Goal: Transaction & Acquisition: Purchase product/service

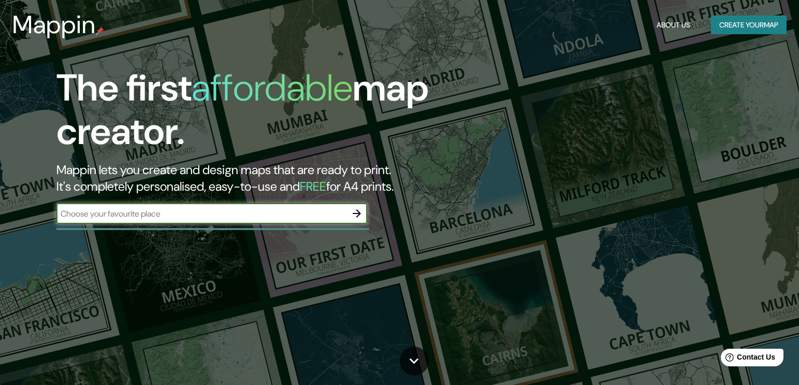
click at [168, 215] on input "text" at bounding box center [201, 214] width 290 height 12
type input "santiago"
click at [358, 210] on icon "button" at bounding box center [356, 213] width 12 height 12
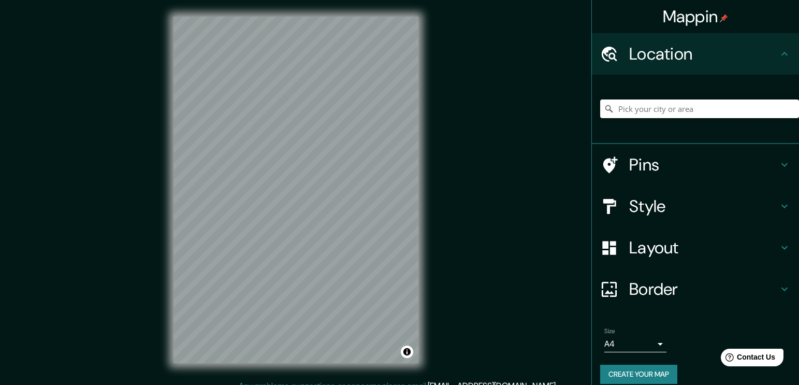
click at [699, 106] on input "Pick your city or area" at bounding box center [699, 108] width 199 height 19
click at [740, 110] on input "Pick your city or area" at bounding box center [699, 108] width 199 height 19
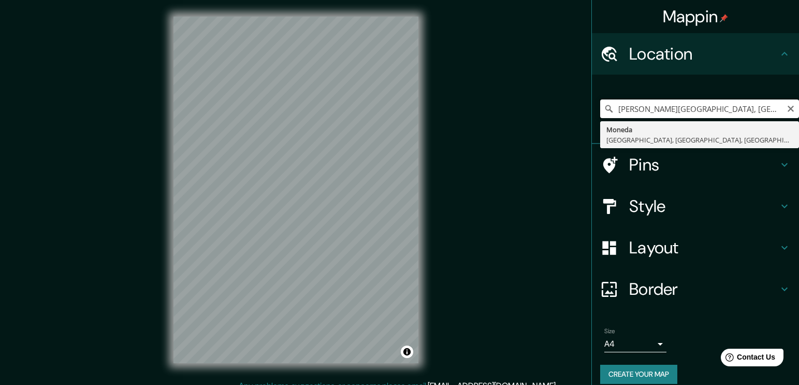
drag, startPoint x: 747, startPoint y: 110, endPoint x: 717, endPoint y: 114, distance: 30.8
click at [716, 114] on input "palacio la moneda, santiago chile" at bounding box center [699, 108] width 199 height 19
type input "[GEOGRAPHIC_DATA], [GEOGRAPHIC_DATA], [GEOGRAPHIC_DATA], [GEOGRAPHIC_DATA]"
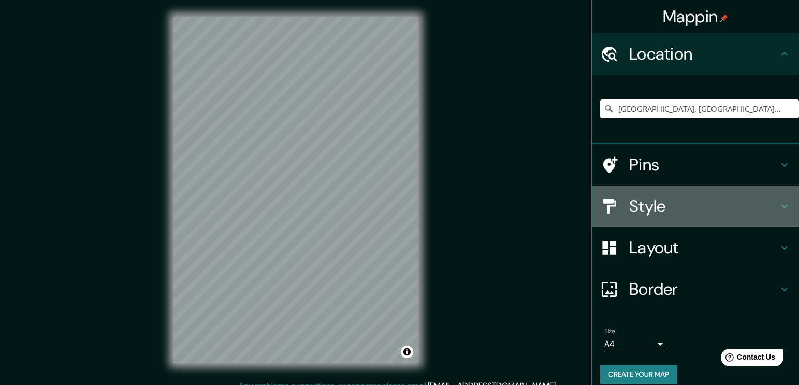
click at [665, 206] on h4 "Style" at bounding box center [703, 206] width 149 height 21
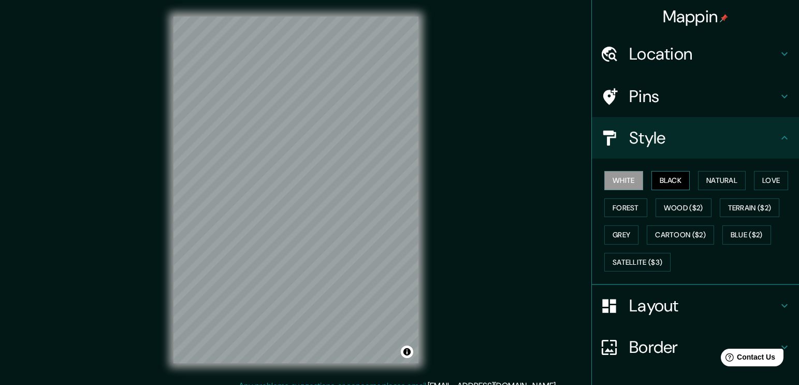
click at [651, 173] on button "Black" at bounding box center [670, 180] width 39 height 19
click at [706, 173] on button "Natural" at bounding box center [722, 180] width 48 height 19
click at [756, 178] on button "Love" at bounding box center [771, 180] width 34 height 19
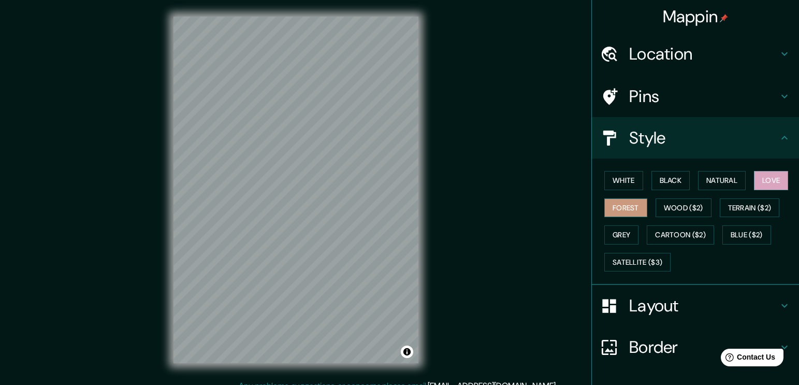
click at [608, 199] on div "White Black Natural Love Forest Wood ($2) Terrain ($2) Grey Cartoon ($2) Blue (…" at bounding box center [699, 221] width 199 height 109
click at [612, 202] on button "Forest" at bounding box center [625, 207] width 43 height 19
click at [605, 239] on button "Grey" at bounding box center [621, 234] width 34 height 19
click at [663, 180] on button "Black" at bounding box center [670, 180] width 39 height 19
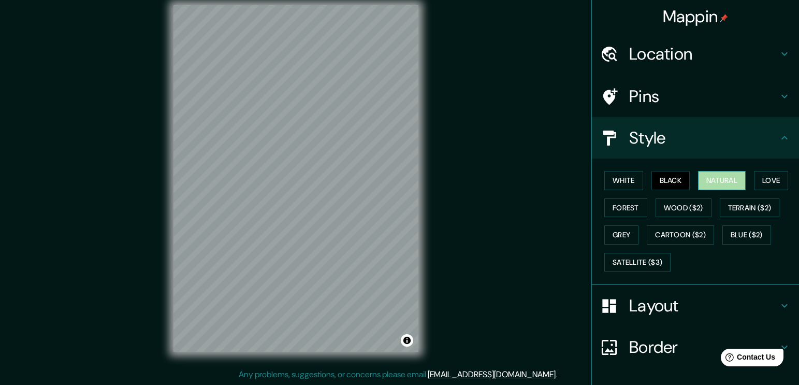
click at [719, 177] on button "Natural" at bounding box center [722, 180] width 48 height 19
click at [652, 174] on button "Black" at bounding box center [670, 180] width 39 height 19
click at [620, 177] on button "White" at bounding box center [623, 180] width 39 height 19
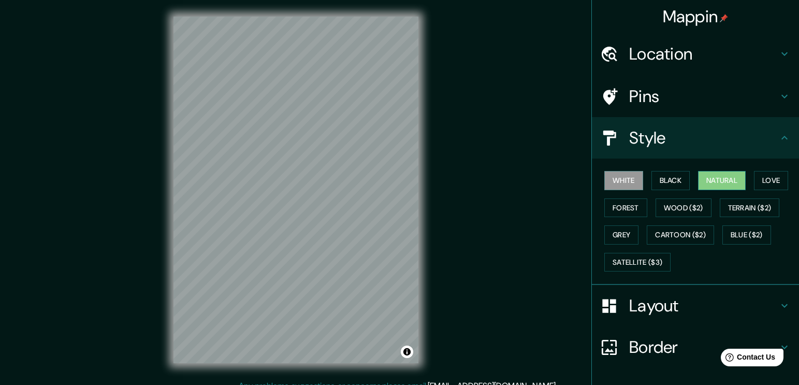
click at [703, 184] on button "Natural" at bounding box center [722, 180] width 48 height 19
click at [771, 179] on button "Love" at bounding box center [771, 180] width 34 height 19
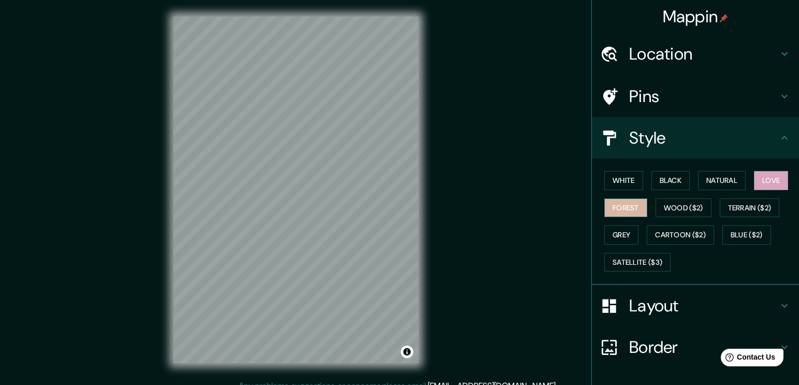
click at [620, 210] on button "Forest" at bounding box center [625, 207] width 43 height 19
click at [620, 232] on button "Grey" at bounding box center [621, 234] width 34 height 19
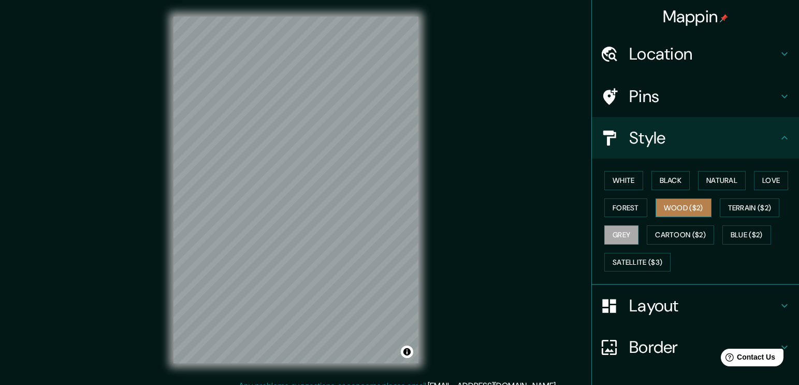
click at [671, 204] on button "Wood ($2)" at bounding box center [683, 207] width 56 height 19
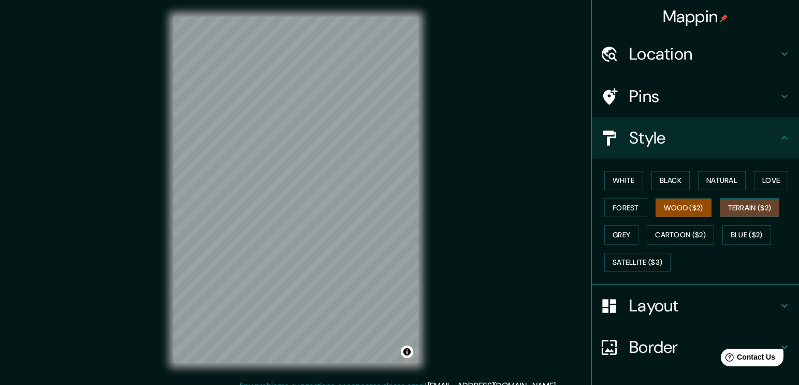
click at [724, 203] on button "Terrain ($2)" at bounding box center [750, 207] width 60 height 19
click at [681, 227] on button "Cartoon ($2)" at bounding box center [680, 234] width 67 height 19
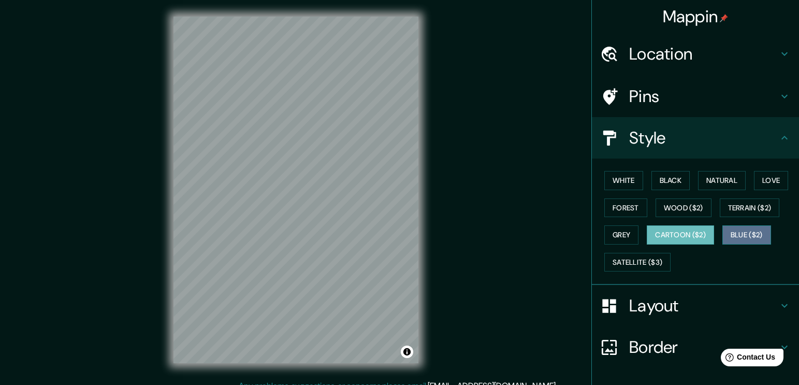
click at [733, 235] on button "Blue ($2)" at bounding box center [746, 234] width 49 height 19
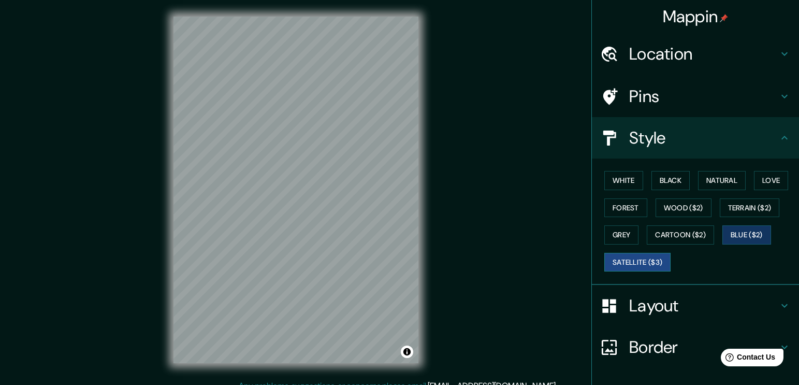
click at [655, 262] on button "Satellite ($3)" at bounding box center [637, 262] width 66 height 19
click at [749, 234] on button "Blue ($2)" at bounding box center [746, 234] width 49 height 19
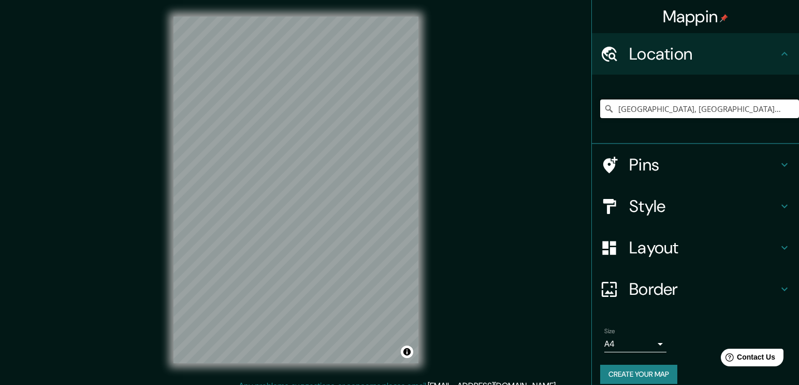
click at [641, 106] on input "[GEOGRAPHIC_DATA], [GEOGRAPHIC_DATA], [GEOGRAPHIC_DATA], [GEOGRAPHIC_DATA]" at bounding box center [699, 108] width 199 height 19
click at [698, 112] on input "[GEOGRAPHIC_DATA], [GEOGRAPHIC_DATA], [GEOGRAPHIC_DATA], [GEOGRAPHIC_DATA]" at bounding box center [699, 108] width 199 height 19
click at [776, 112] on input "[GEOGRAPHIC_DATA], [GEOGRAPHIC_DATA], [GEOGRAPHIC_DATA], [GEOGRAPHIC_DATA]" at bounding box center [699, 108] width 199 height 19
click at [769, 105] on input "[GEOGRAPHIC_DATA], [GEOGRAPHIC_DATA], [GEOGRAPHIC_DATA], [GEOGRAPHIC_DATA]" at bounding box center [699, 108] width 199 height 19
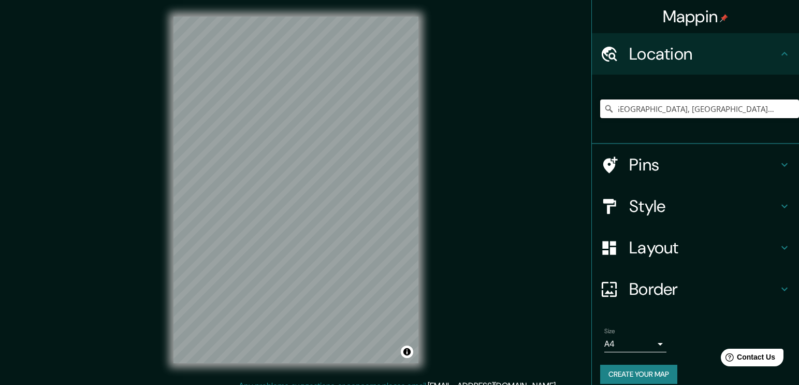
drag, startPoint x: 769, startPoint y: 105, endPoint x: 806, endPoint y: 117, distance: 38.6
click at [645, 116] on input "[GEOGRAPHIC_DATA], [GEOGRAPHIC_DATA], [GEOGRAPHIC_DATA], [GEOGRAPHIC_DATA]" at bounding box center [699, 108] width 199 height 19
click at [773, 107] on input "[GEOGRAPHIC_DATA], [GEOGRAPHIC_DATA], [GEOGRAPHIC_DATA], [GEOGRAPHIC_DATA]" at bounding box center [699, 108] width 199 height 19
click at [697, 108] on input "Pick your city or area" at bounding box center [699, 108] width 199 height 19
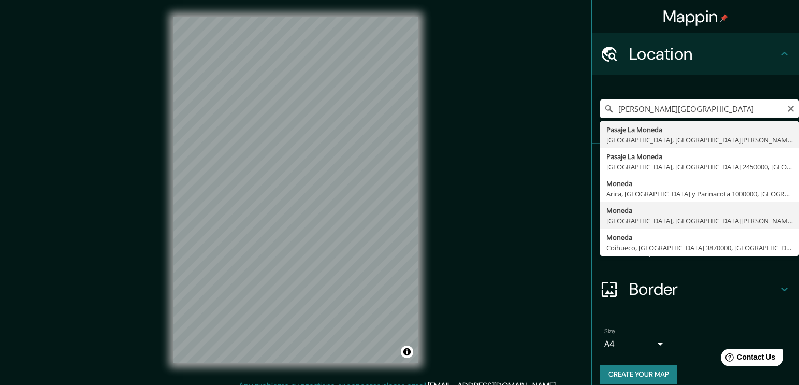
type input "Moneda, Santiago, Región Metropolitana de Santiago 8320000, Chile"
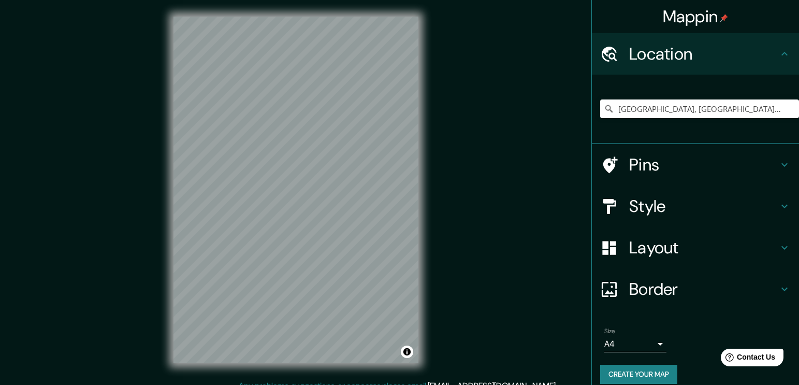
click at [664, 214] on h4 "Style" at bounding box center [703, 206] width 149 height 21
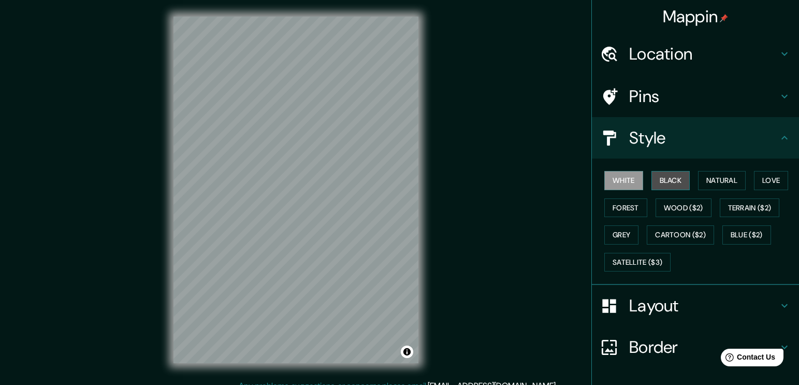
click at [659, 185] on button "Black" at bounding box center [670, 180] width 39 height 19
click at [701, 181] on button "Natural" at bounding box center [722, 180] width 48 height 19
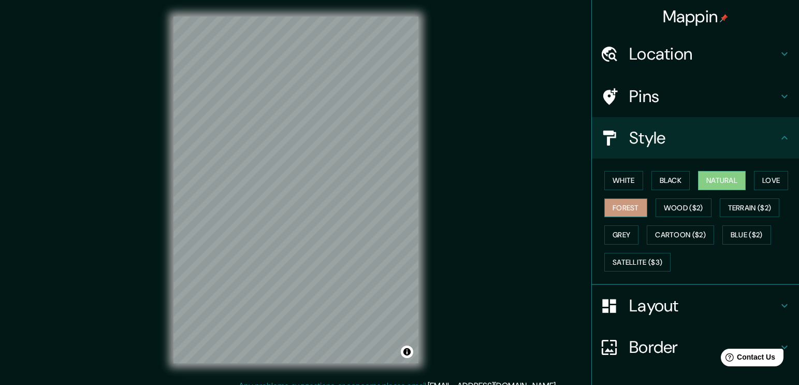
click at [605, 206] on button "Forest" at bounding box center [625, 207] width 43 height 19
click at [740, 233] on button "Blue ($2)" at bounding box center [746, 234] width 49 height 19
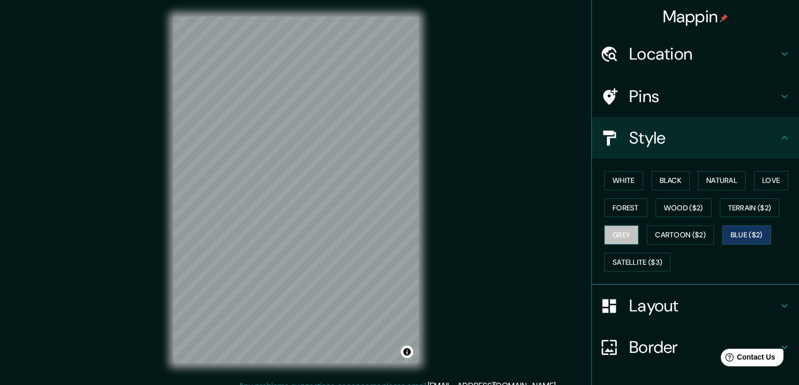
click at [614, 238] on button "Grey" at bounding box center [621, 234] width 34 height 19
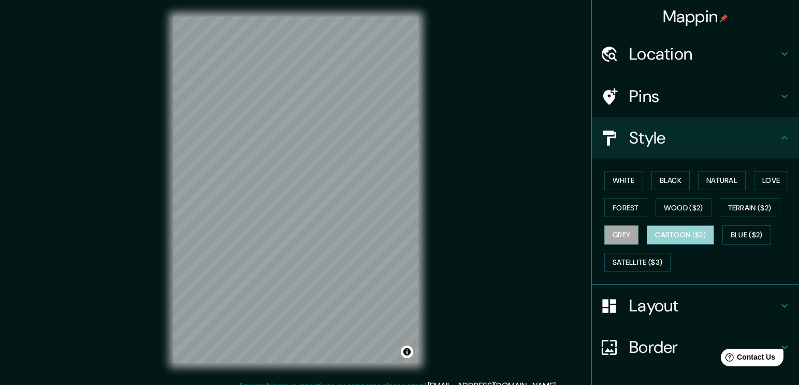
click at [679, 237] on button "Cartoon ($2)" at bounding box center [680, 234] width 67 height 19
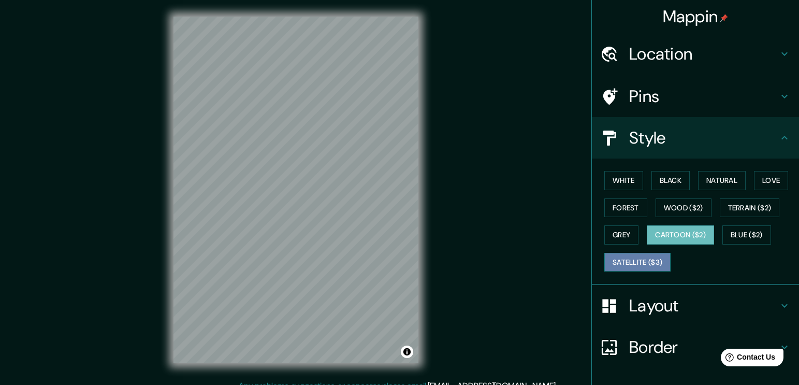
click at [644, 260] on button "Satellite ($3)" at bounding box center [637, 262] width 66 height 19
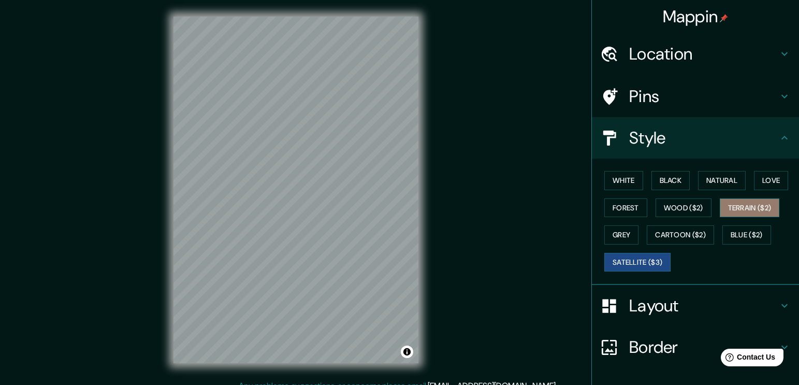
click at [726, 209] on button "Terrain ($2)" at bounding box center [750, 207] width 60 height 19
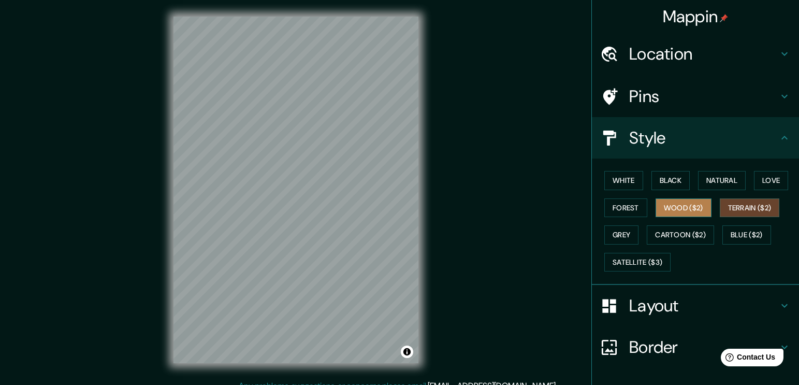
click at [655, 207] on button "Wood ($2)" at bounding box center [683, 207] width 56 height 19
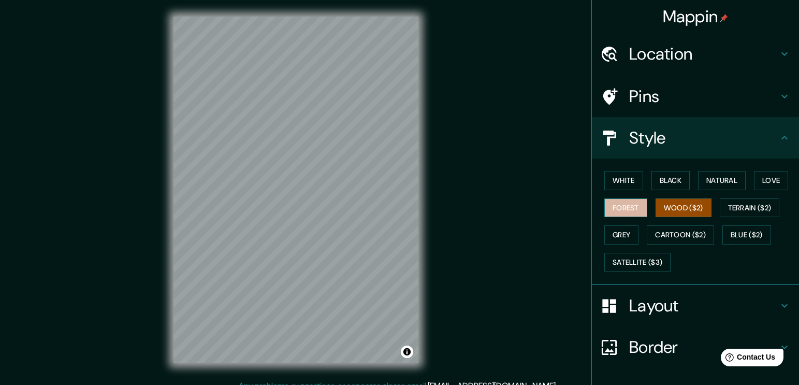
click at [618, 204] on button "Forest" at bounding box center [625, 207] width 43 height 19
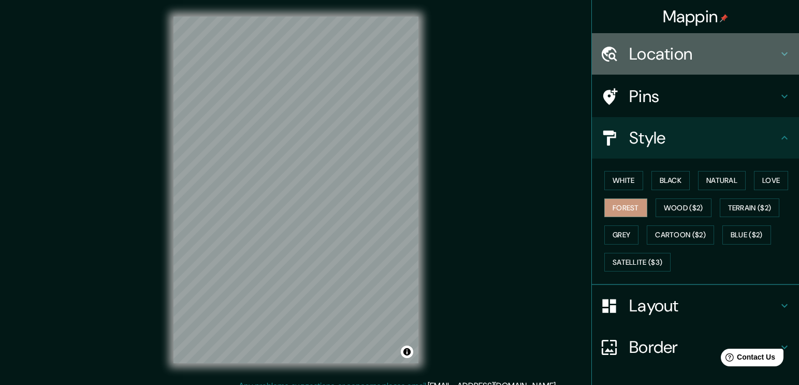
click at [616, 38] on div "Location" at bounding box center [695, 53] width 207 height 41
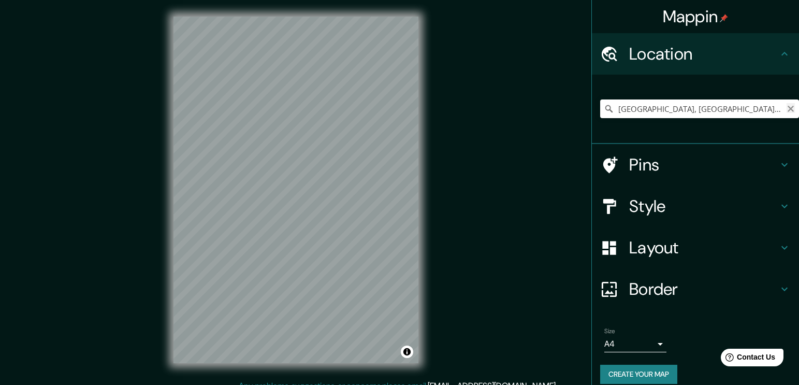
click at [787, 106] on icon "Clear" at bounding box center [790, 109] width 6 height 6
paste input "Amunátegui 20, Santiago, Región Metropolitana"
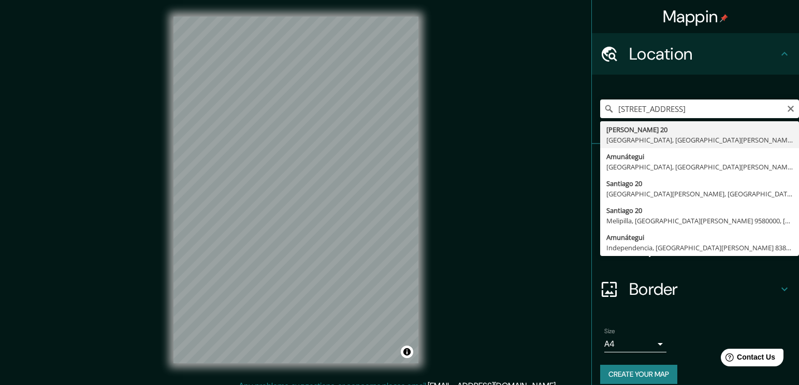
type input "Hermanos Amunátegui 20, Santiago, Región Metropolitana de Santiago 8320000, Chi…"
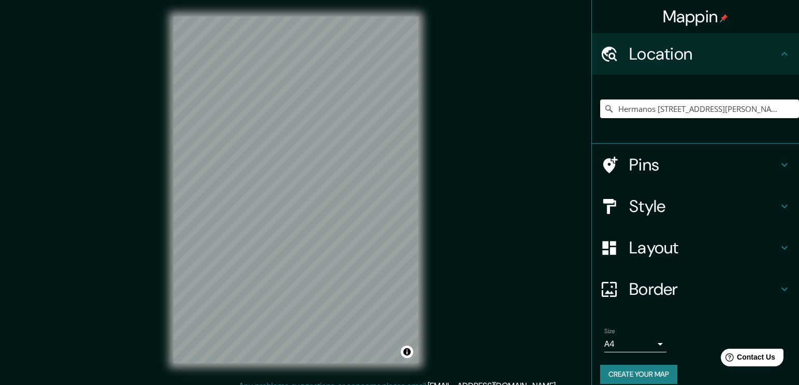
click at [662, 208] on h4 "Style" at bounding box center [703, 206] width 149 height 21
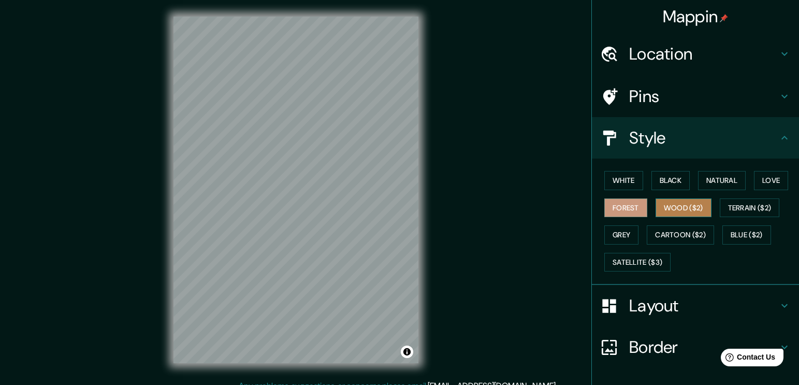
click at [668, 215] on button "Wood ($2)" at bounding box center [683, 207] width 56 height 19
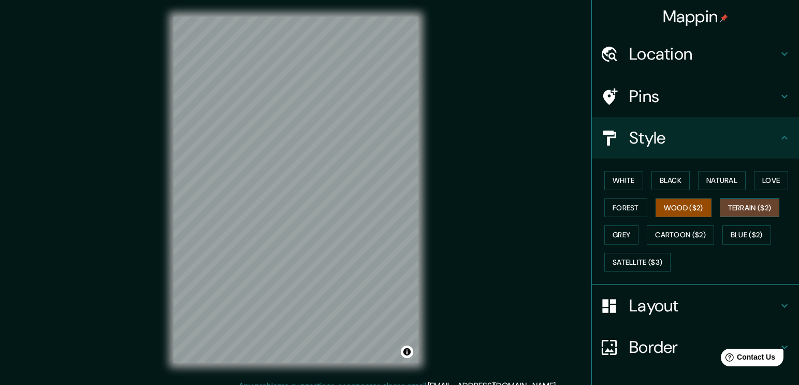
click at [749, 201] on button "Terrain ($2)" at bounding box center [750, 207] width 60 height 19
click at [620, 227] on button "Grey" at bounding box center [621, 234] width 34 height 19
drag, startPoint x: 768, startPoint y: 184, endPoint x: 655, endPoint y: 211, distance: 116.5
click at [767, 184] on button "Love" at bounding box center [771, 180] width 34 height 19
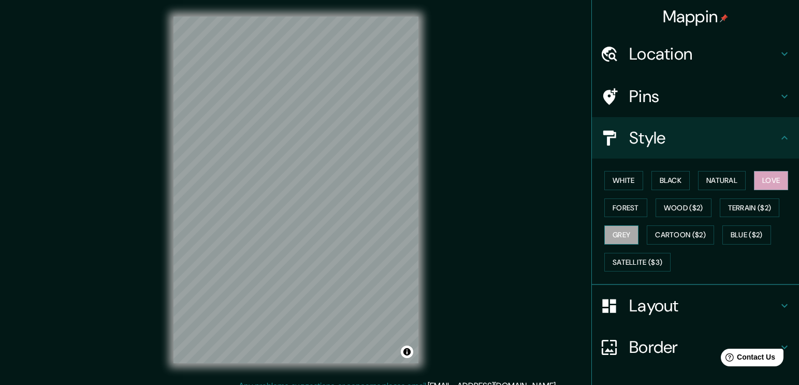
click at [604, 233] on button "Grey" at bounding box center [621, 234] width 34 height 19
click at [730, 235] on button "Blue ($2)" at bounding box center [746, 234] width 49 height 19
click at [661, 96] on h4 "Pins" at bounding box center [703, 96] width 149 height 21
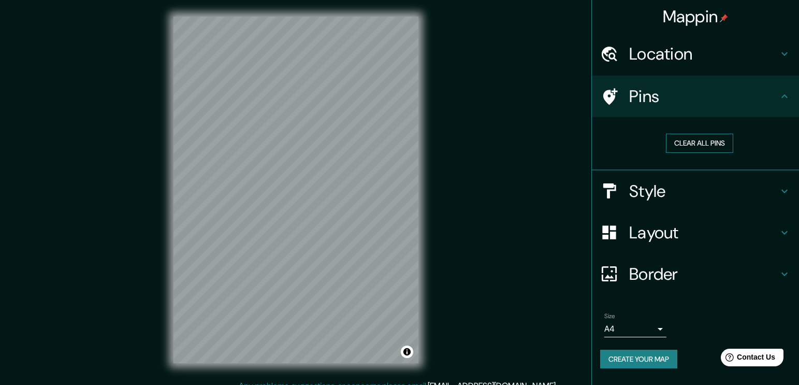
click at [689, 149] on button "Clear all pins" at bounding box center [699, 143] width 67 height 19
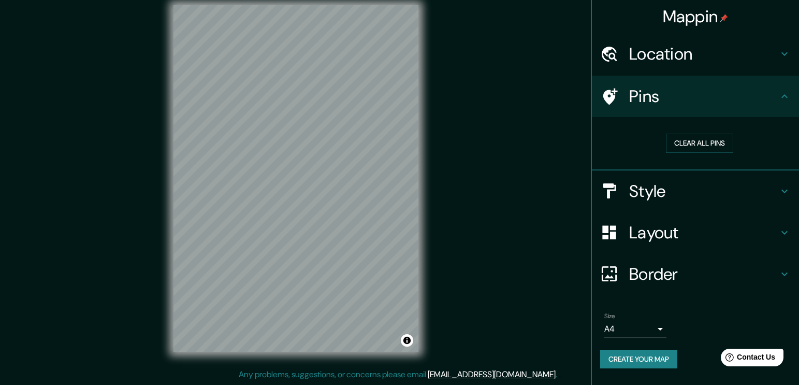
click at [706, 236] on h4 "Layout" at bounding box center [703, 232] width 149 height 21
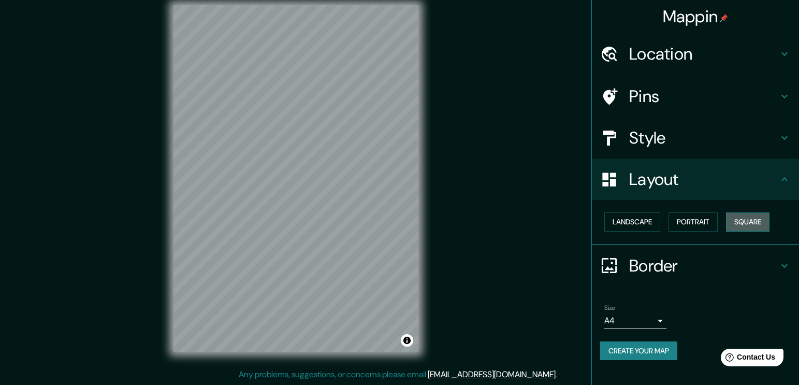
click at [731, 224] on button "Square" at bounding box center [747, 221] width 43 height 19
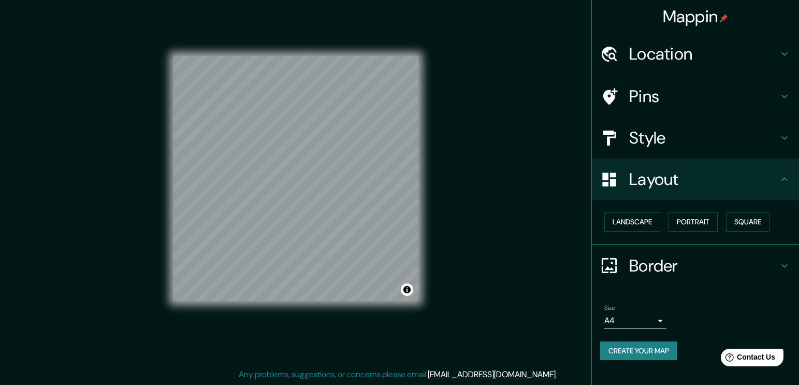
click at [727, 84] on div "Pins" at bounding box center [695, 96] width 207 height 41
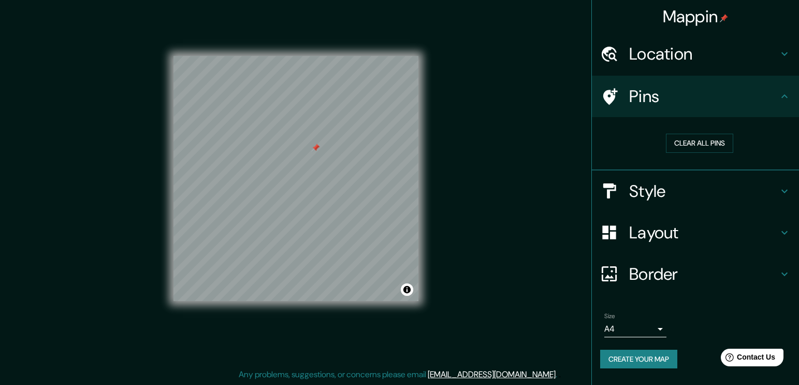
click at [472, 90] on div "Mappin Location Hermanos Amunátegui 20, Santiago, Región Metropolitana de Santi…" at bounding box center [399, 187] width 799 height 396
click at [339, 151] on div at bounding box center [339, 148] width 8 height 8
click at [278, 291] on div at bounding box center [277, 288] width 8 height 8
click at [276, 289] on div at bounding box center [280, 290] width 8 height 8
click at [276, 287] on div at bounding box center [274, 288] width 8 height 8
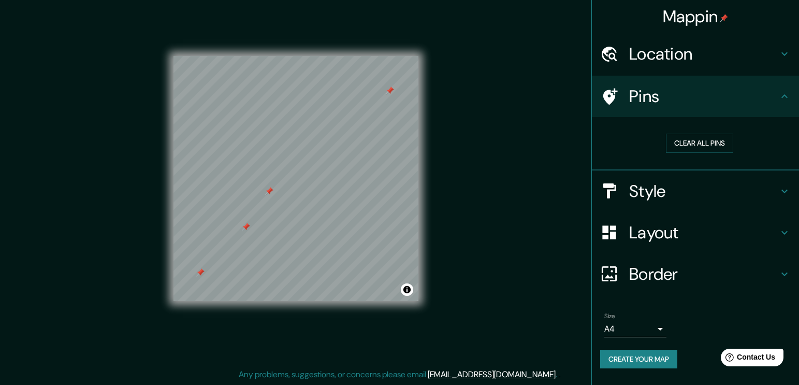
scroll to position [0, 0]
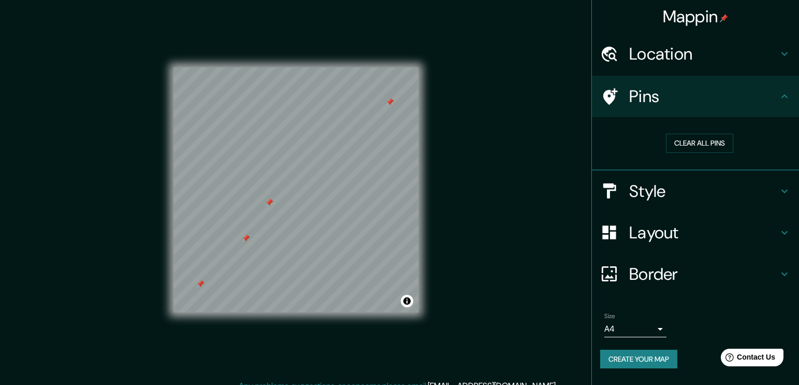
click at [244, 238] on div at bounding box center [246, 238] width 8 height 8
click at [271, 201] on div at bounding box center [269, 202] width 8 height 8
click at [203, 289] on div at bounding box center [205, 287] width 8 height 8
click at [197, 286] on div at bounding box center [200, 284] width 8 height 8
click at [391, 103] on div at bounding box center [390, 102] width 8 height 8
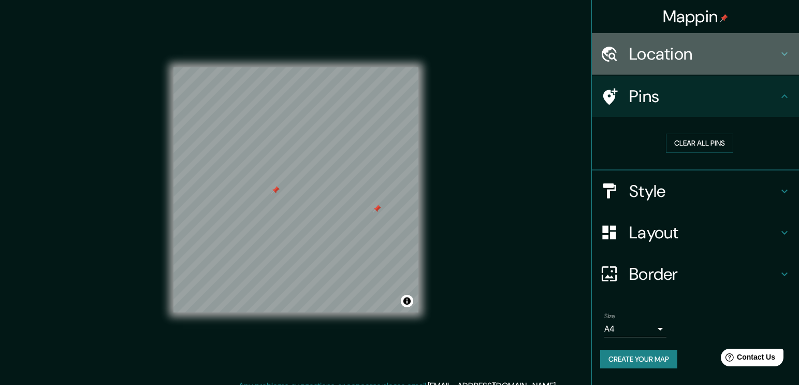
click at [732, 64] on h4 "Location" at bounding box center [703, 53] width 149 height 21
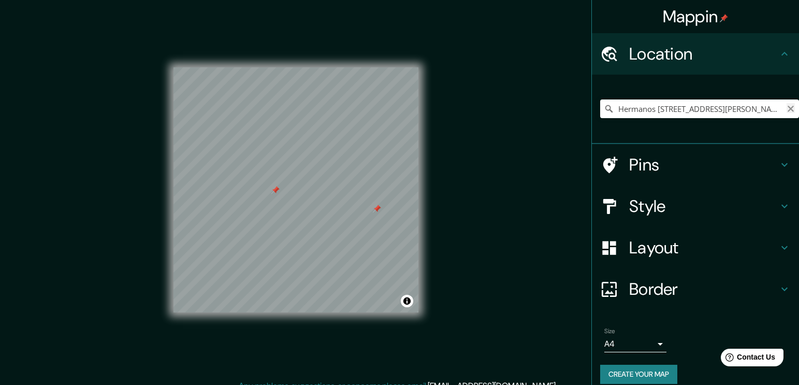
click at [786, 107] on icon "Clear" at bounding box center [790, 109] width 8 height 8
click at [710, 114] on input "Pick your city or area" at bounding box center [699, 108] width 199 height 19
paste input "Edificio de la Intendencia Metropolitana de Santiago,"
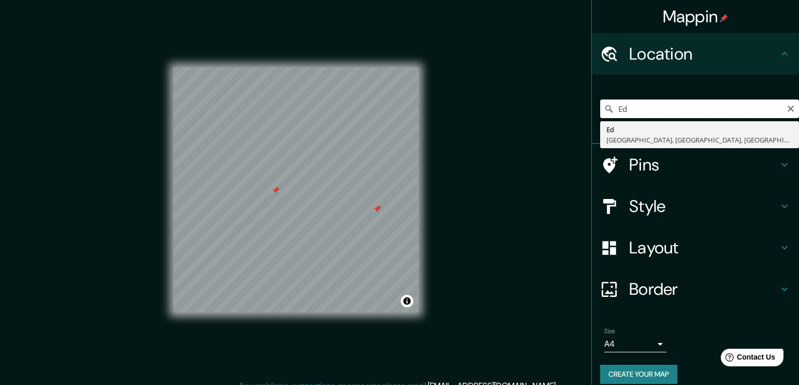
type input "E"
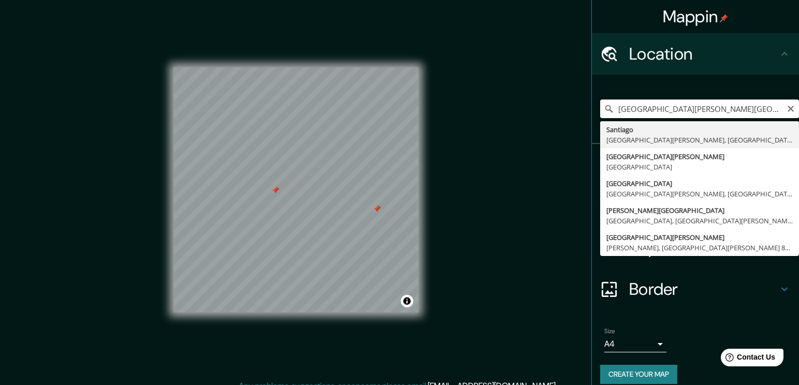
type input "basilica del salvador, santia"
click at [786, 111] on icon "Clear" at bounding box center [790, 109] width 8 height 8
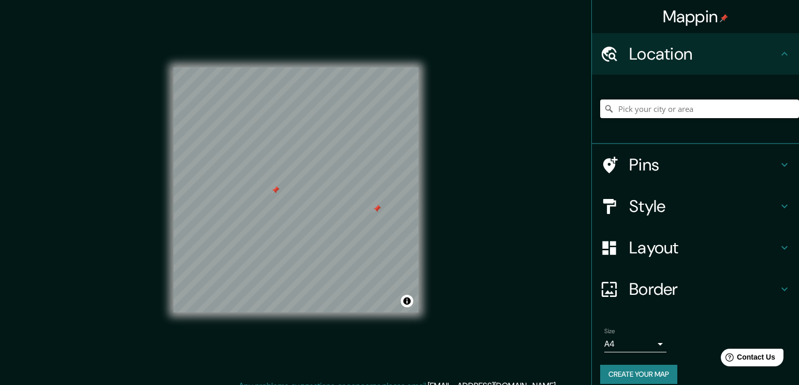
click at [772, 114] on input "Pick your city or area" at bounding box center [699, 108] width 199 height 19
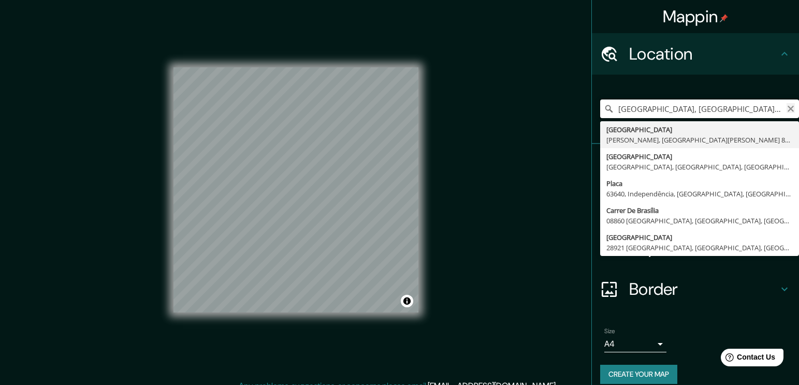
type input "Plaza Zañartu, Ñuñoa, Región Metropolitana de Santiago, Chile"
click at [786, 109] on icon "Clear" at bounding box center [790, 109] width 8 height 8
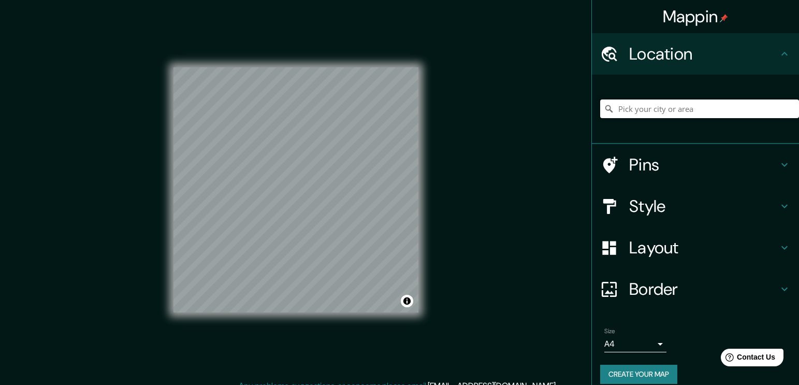
click at [750, 110] on input "Pick your city or area" at bounding box center [699, 108] width 199 height 19
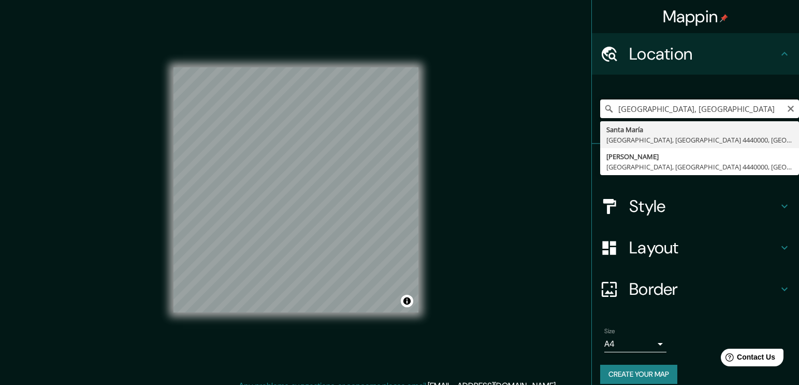
type input "plaza brasil, san"
click at [677, 109] on input "plaza brasil, san" at bounding box center [699, 108] width 199 height 19
click at [787, 106] on icon "Clear" at bounding box center [790, 109] width 6 height 6
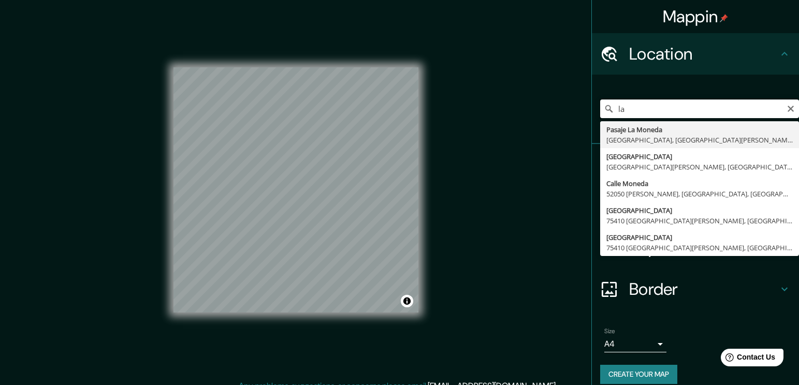
type input "l"
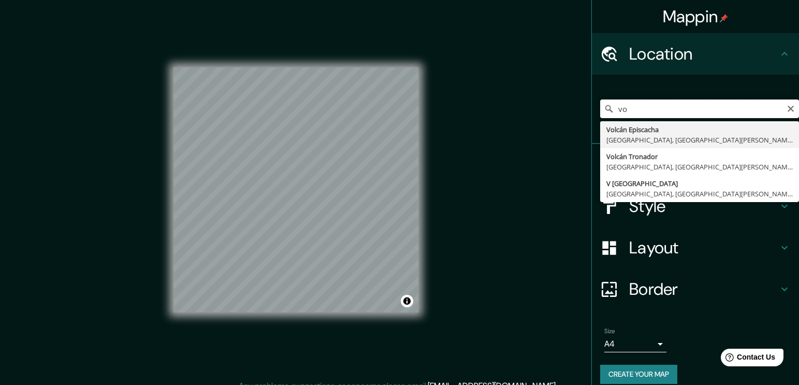
type input "v"
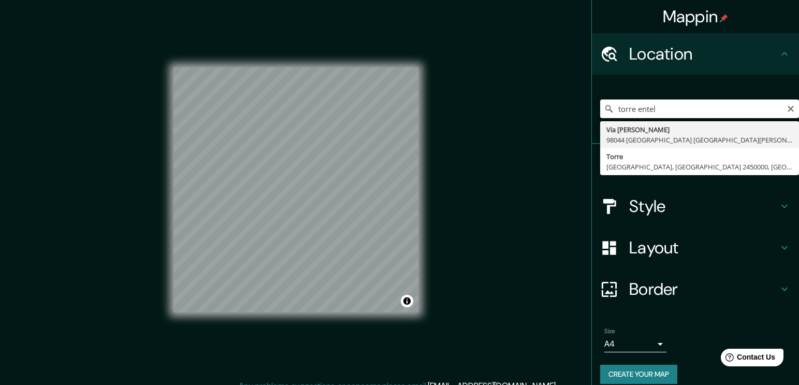
type input "torre entel"
click at [418, 118] on div "Mappin Location torre entel Via Pio La Torre 98044 San Filippo del Mela Ciudad …" at bounding box center [399, 198] width 799 height 396
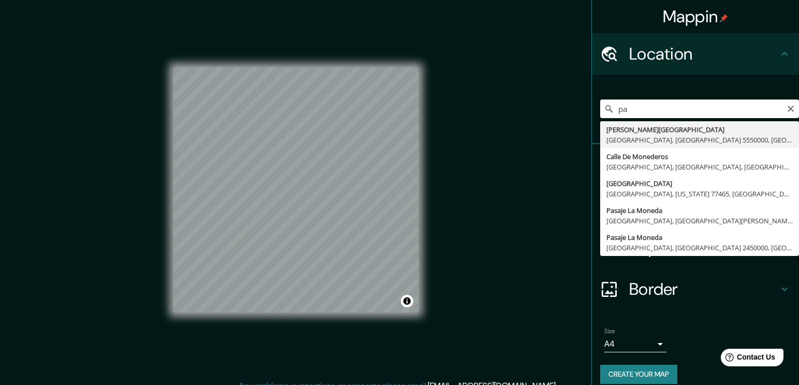
type input "p"
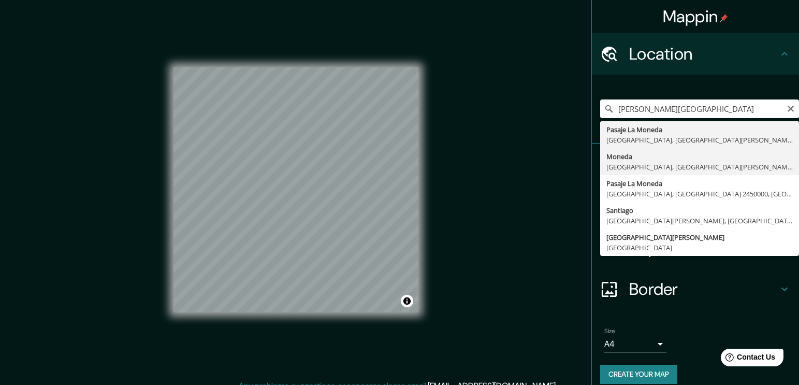
type input "[GEOGRAPHIC_DATA], [GEOGRAPHIC_DATA], [GEOGRAPHIC_DATA], [GEOGRAPHIC_DATA]"
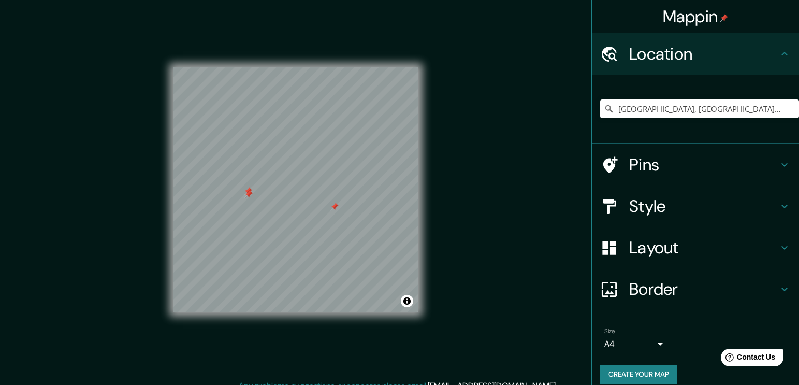
click at [247, 196] on div at bounding box center [248, 194] width 8 height 8
click at [247, 192] on div at bounding box center [248, 191] width 8 height 8
click at [336, 208] on div at bounding box center [334, 206] width 8 height 8
click at [422, 185] on div "© Mapbox © OpenStreetMap Improve this map" at bounding box center [296, 189] width 278 height 379
click at [426, 166] on div "© Mapbox © OpenStreetMap Improve this map" at bounding box center [296, 189] width 278 height 379
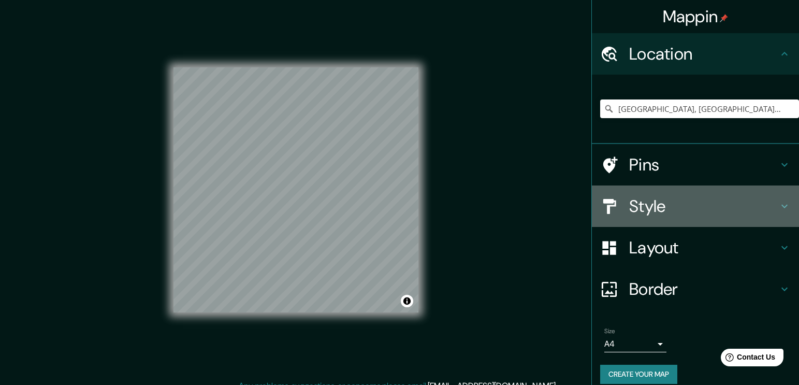
click at [697, 185] on div "Style" at bounding box center [695, 205] width 207 height 41
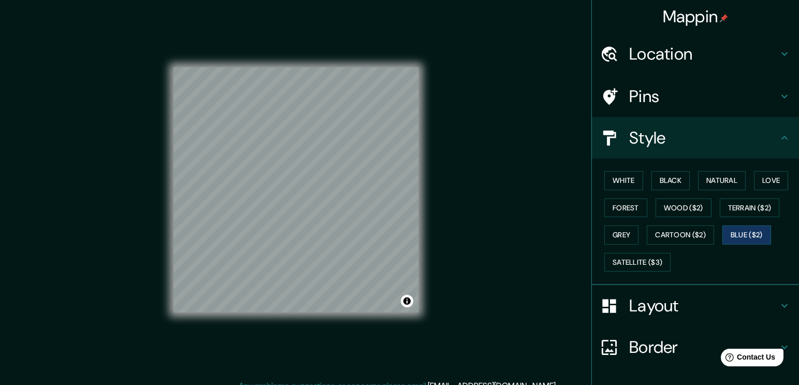
click at [658, 100] on h4 "Pins" at bounding box center [703, 96] width 149 height 21
